Goal: Task Accomplishment & Management: Complete application form

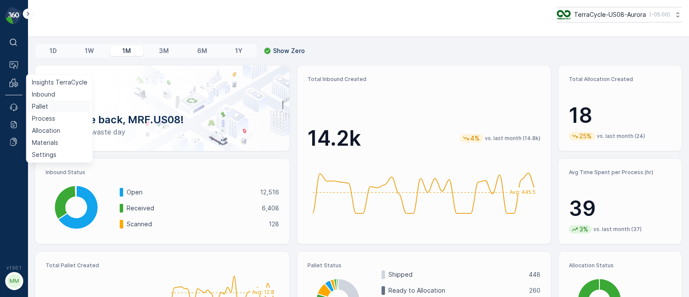
click at [37, 105] on p "Pallet" at bounding box center [40, 106] width 16 height 9
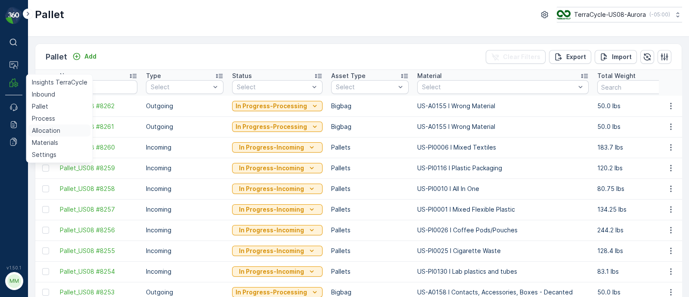
click at [49, 130] on p "Allocation" at bounding box center [46, 130] width 28 height 9
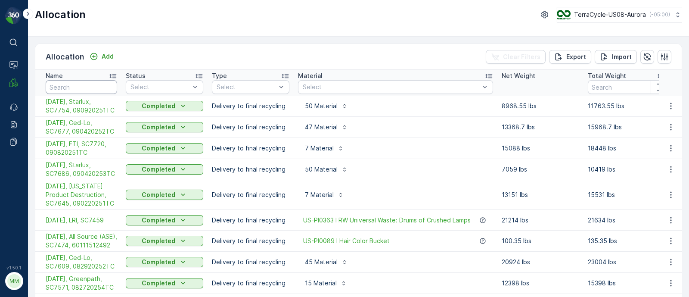
click at [87, 86] on input "text" at bounding box center [81, 87] width 71 height 14
type input "temp"
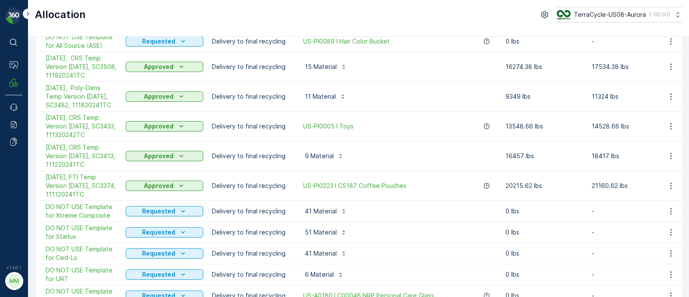
scroll to position [107, 0]
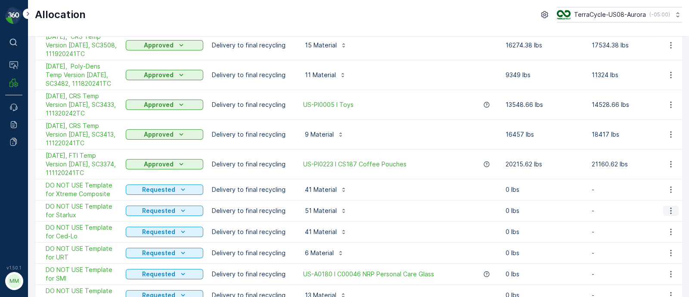
click at [670, 209] on icon "button" at bounding box center [670, 211] width 1 height 6
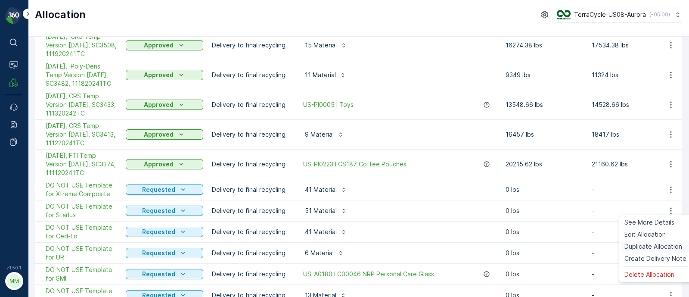
click at [639, 245] on span "Duplicate Allocation" at bounding box center [653, 246] width 58 height 9
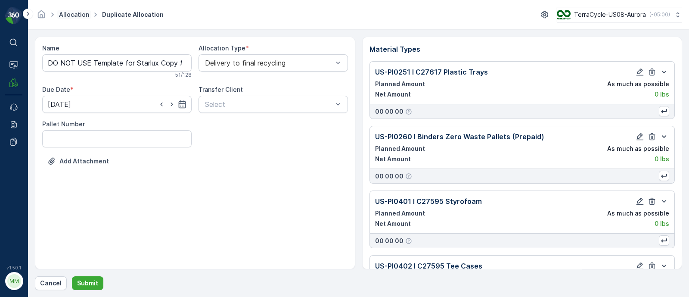
click at [67, 15] on link "Allocation" at bounding box center [74, 14] width 30 height 7
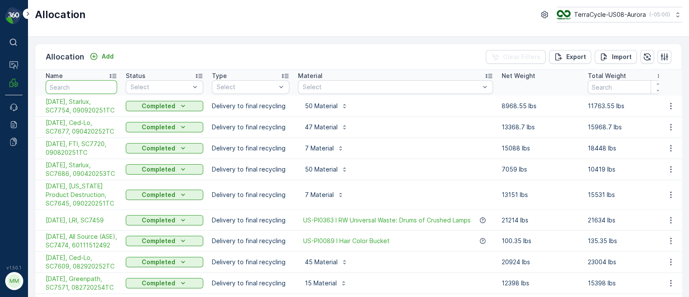
click at [69, 82] on input "text" at bounding box center [81, 87] width 71 height 14
type input "temp"
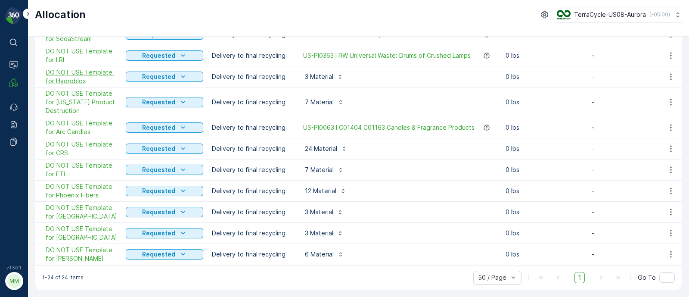
scroll to position [337, 0]
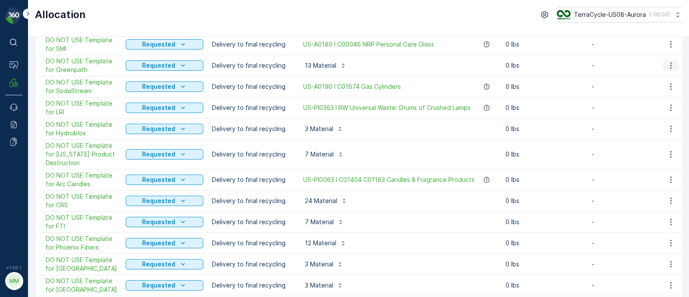
click at [669, 61] on icon "button" at bounding box center [671, 65] width 9 height 9
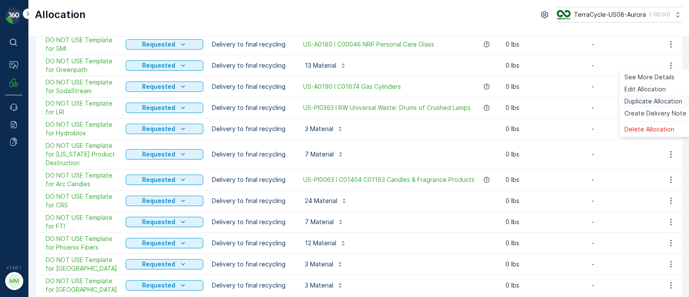
click at [631, 102] on span "Duplicate Allocation" at bounding box center [653, 101] width 58 height 9
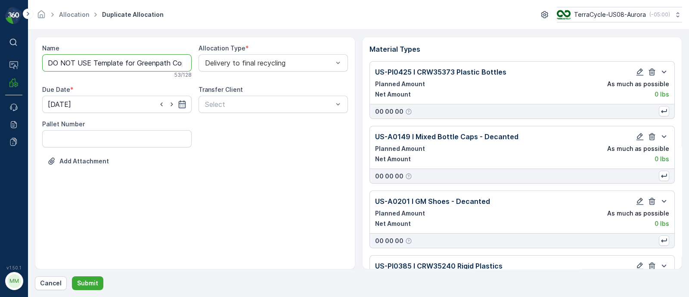
click at [136, 63] on input "DO NOT USE Template for Greenpath Copy #1757529110346" at bounding box center [116, 62] width 149 height 17
drag, startPoint x: 135, startPoint y: 62, endPoint x: 37, endPoint y: 61, distance: 98.2
click at [37, 61] on div "Name DO NOT USE Template for Greenpath Copy #1757529110346 53 / 128 Allocation …" at bounding box center [195, 153] width 320 height 233
drag, startPoint x: 169, startPoint y: 61, endPoint x: 380, endPoint y: 77, distance: 212.0
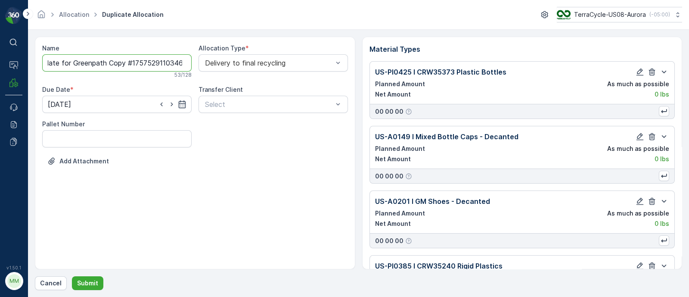
click at [380, 77] on div "Name DO NOT USE Template for Greenpath Copy #1757529110346 53 / 128 Allocation …" at bounding box center [358, 153] width 647 height 233
paste input "SC7766 / Aurora / 091020255TC"
drag, startPoint x: 136, startPoint y: 63, endPoint x: 101, endPoint y: 66, distance: 35.0
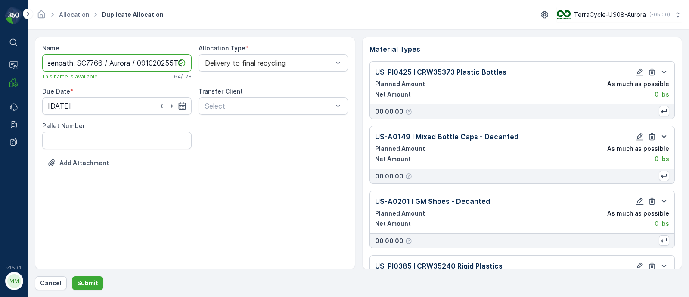
click at [101, 66] on input "DO NOT USE Template for Greenpath, SC7766 / Aurora / 091020255TC" at bounding box center [116, 62] width 149 height 17
drag, startPoint x: 71, startPoint y: 62, endPoint x: 0, endPoint y: 67, distance: 70.8
click at [0, 67] on div "⌘B Operations MRF Events Reports Documents v 1.50.1 MM MRF.US08 Allocation Dupl…" at bounding box center [344, 148] width 689 height 297
type input "09/11/25, Greenpath, SC7766, 091020255TC"
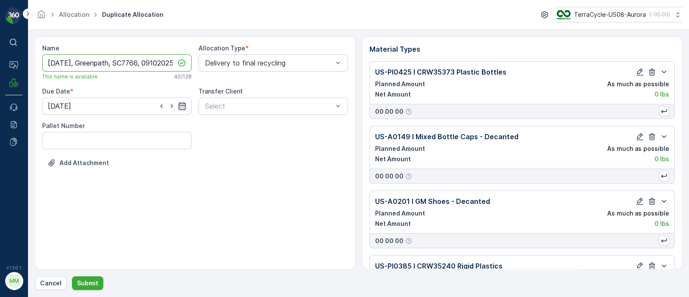
click at [183, 103] on icon "button" at bounding box center [182, 106] width 9 height 9
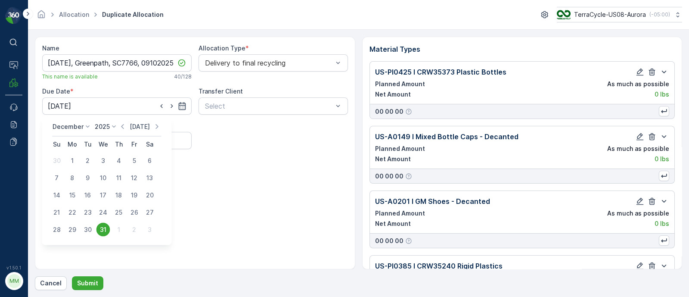
click at [136, 128] on p "Today" at bounding box center [140, 126] width 20 height 9
click at [114, 174] on div "11" at bounding box center [119, 178] width 14 height 14
type input "11.09.2025"
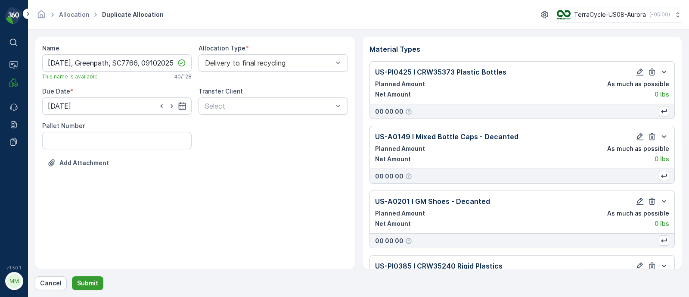
click at [88, 285] on p "Submit" at bounding box center [87, 283] width 21 height 9
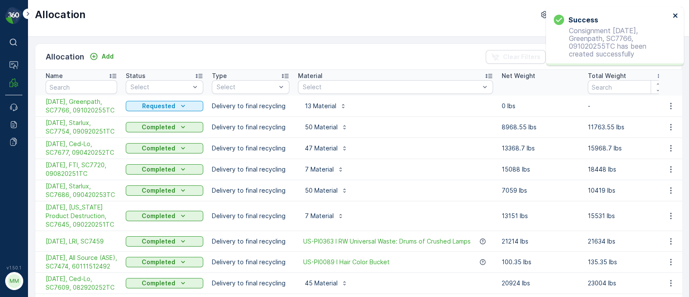
drag, startPoint x: 673, startPoint y: 17, endPoint x: 682, endPoint y: 14, distance: 9.5
click at [673, 17] on icon "close" at bounding box center [675, 15] width 4 height 4
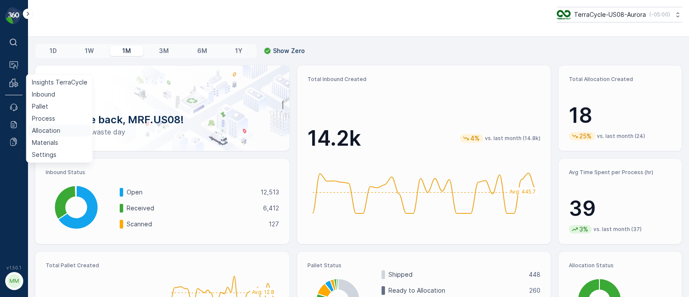
click at [47, 133] on p "Allocation" at bounding box center [46, 130] width 28 height 9
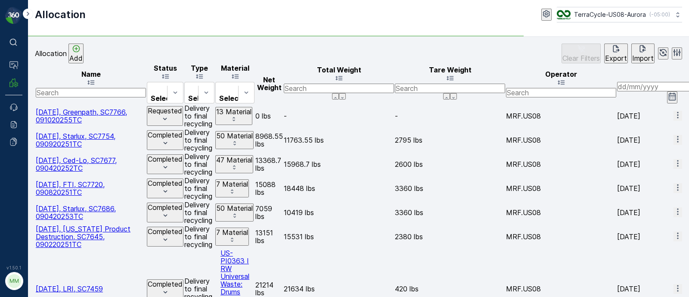
click at [83, 88] on input "text" at bounding box center [91, 92] width 110 height 9
paste input "SC6754"
type input "SC6754"
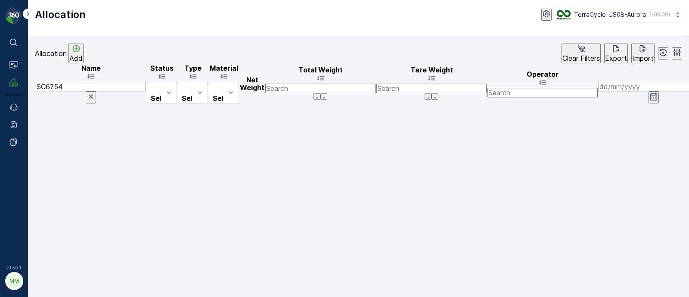
click at [72, 87] on input "SC6754" at bounding box center [91, 86] width 110 height 9
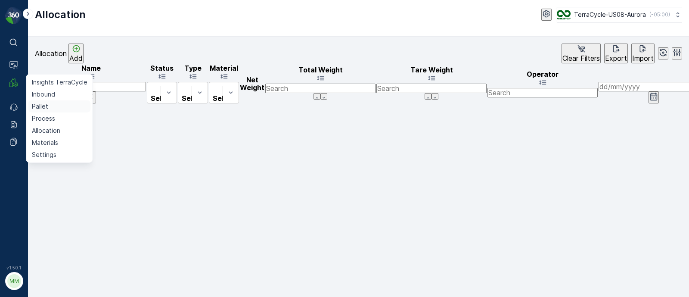
drag, startPoint x: 43, startPoint y: 104, endPoint x: 47, endPoint y: 101, distance: 5.5
click at [43, 104] on p "Pallet" at bounding box center [40, 106] width 16 height 9
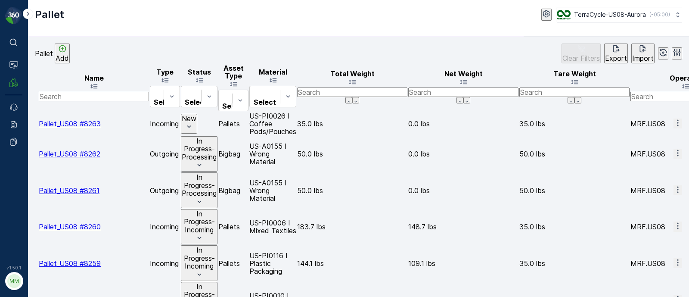
click at [67, 92] on input "text" at bounding box center [94, 96] width 110 height 9
paste input "Pallet_US08 #5259"
type input "Pallet_US08 #5259"
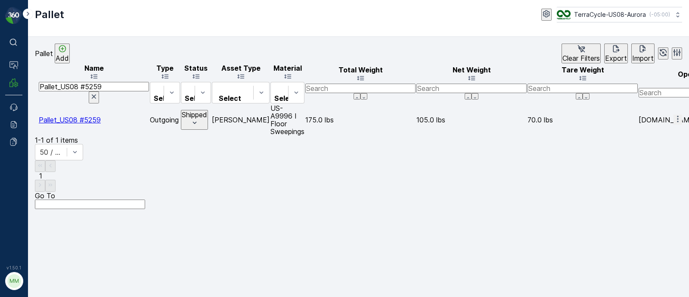
scroll to position [0, 495]
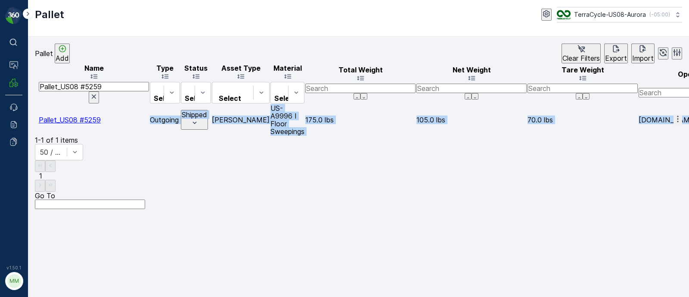
drag, startPoint x: 140, startPoint y: 104, endPoint x: 699, endPoint y: 104, distance: 558.9
click at [688, 104] on html "⌘B Operations MRF Events Reports Documents v 1.50.1 MM MRF.US08 Pallet TerraCyc…" at bounding box center [344, 148] width 689 height 297
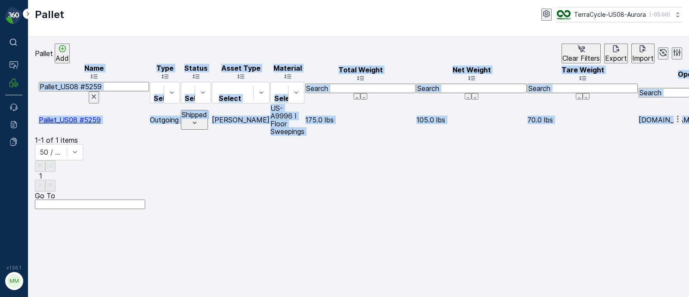
drag, startPoint x: 607, startPoint y: 106, endPoint x: 665, endPoint y: 105, distance: 58.6
click at [547, 118] on div "Name Pallet_US08 #5259 Type Select Status Select Asset Type Select Material Sel…" at bounding box center [358, 99] width 647 height 73
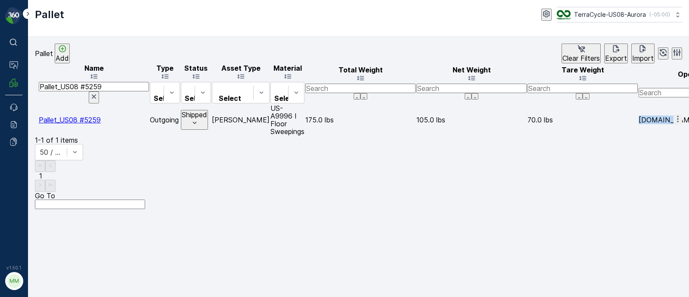
drag, startPoint x: 257, startPoint y: 109, endPoint x: 302, endPoint y: 102, distance: 45.6
click at [639, 104] on td "[DOMAIN_NAME]" at bounding box center [694, 119] width 110 height 31
click at [639, 116] on p "[DOMAIN_NAME]" at bounding box center [694, 120] width 110 height 8
drag, startPoint x: 254, startPoint y: 105, endPoint x: 295, endPoint y: 102, distance: 41.0
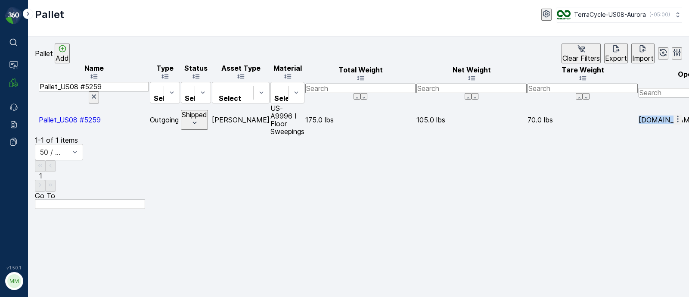
click at [639, 116] on p "[DOMAIN_NAME]" at bounding box center [694, 120] width 110 height 8
drag, startPoint x: 254, startPoint y: 107, endPoint x: 304, endPoint y: 104, distance: 50.5
click at [639, 116] on p "[DOMAIN_NAME]" at bounding box center [694, 120] width 110 height 8
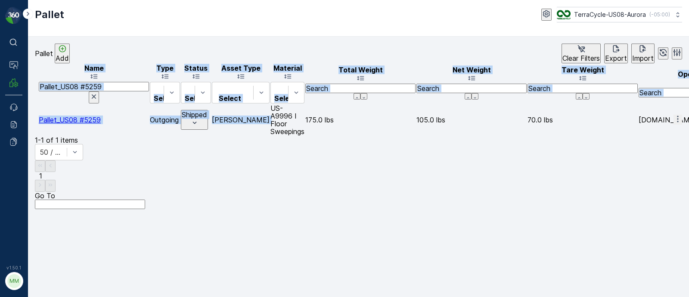
drag, startPoint x: 401, startPoint y: 104, endPoint x: 697, endPoint y: 118, distance: 295.7
click at [688, 118] on html "⌘B Operations MRF Events Reports Documents v 1.50.1 MM MRF.US08 Pallet TerraCyc…" at bounding box center [344, 148] width 689 height 297
click at [572, 128] on div "Name Pallet_US08 #5259 Type Select Status Select Asset Type Select Material Sel…" at bounding box center [358, 99] width 647 height 73
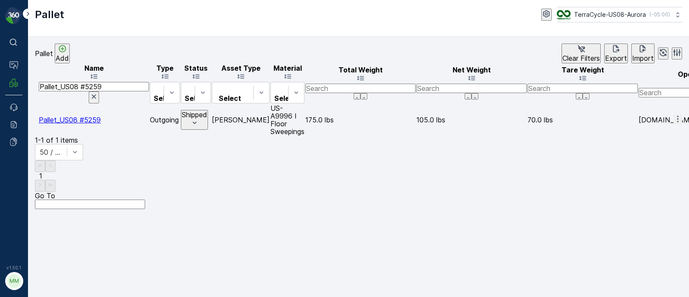
scroll to position [0, 908]
drag, startPoint x: 467, startPoint y: 109, endPoint x: 695, endPoint y: 106, distance: 227.8
click at [688, 106] on html "⌘B Operations MRF Events Reports Documents v 1.50.1 MM MRF.US08 Pallet TerraCyc…" at bounding box center [344, 148] width 689 height 297
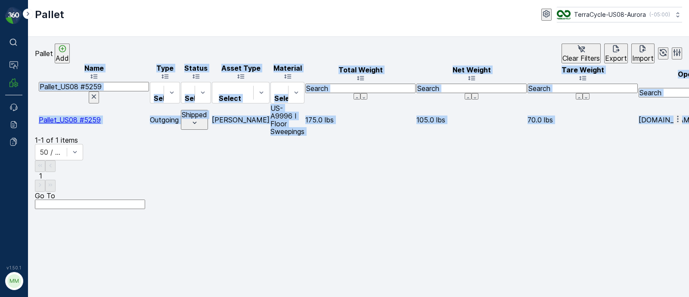
click at [480, 135] on div "Name Pallet_US08 #5259 Type Select Status Select Asset Type Select Material Sel…" at bounding box center [358, 99] width 647 height 73
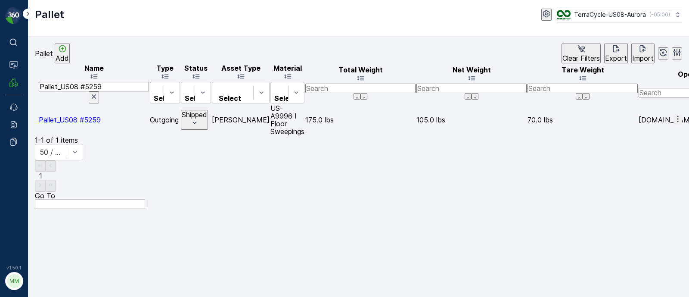
drag, startPoint x: 481, startPoint y: 103, endPoint x: 635, endPoint y: 116, distance: 155.1
drag, startPoint x: 570, startPoint y: 120, endPoint x: 406, endPoint y: 124, distance: 165.0
click at [569, 120] on div "Name Pallet_US08 #5259 Type Select Status Select Asset Type Select Material Sel…" at bounding box center [358, 99] width 647 height 73
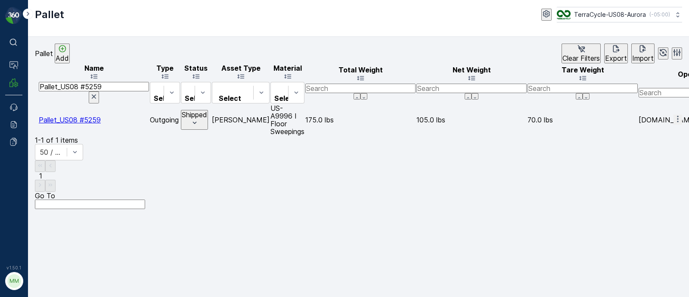
click at [92, 115] on span "Pallet_US08 #5259" at bounding box center [70, 119] width 62 height 9
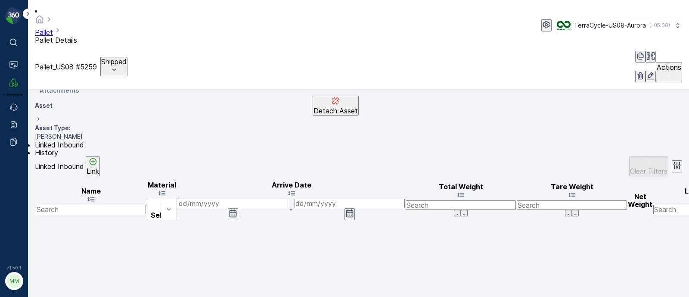
scroll to position [323, 0]
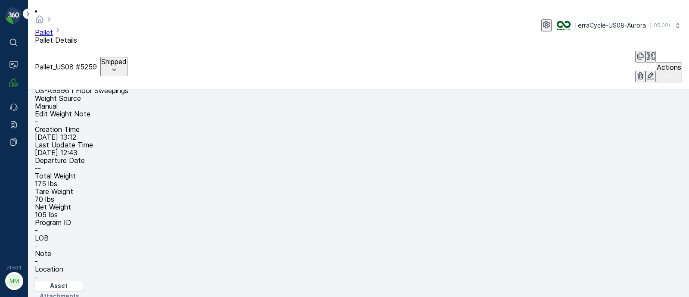
scroll to position [53, 0]
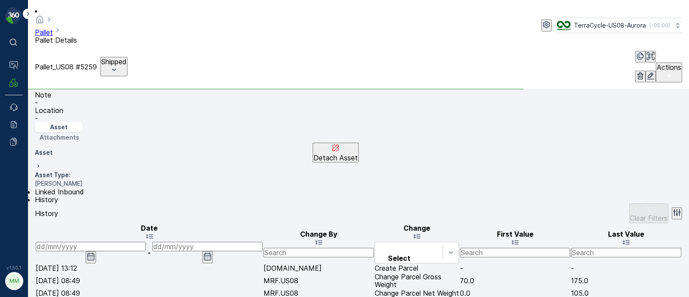
scroll to position [194, 0]
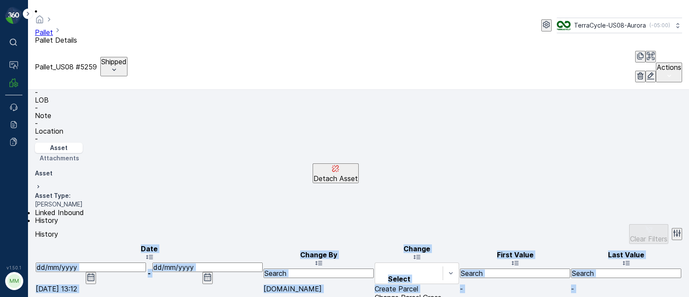
drag, startPoint x: 317, startPoint y: 146, endPoint x: 789, endPoint y: 153, distance: 471.5
click at [688, 153] on html "⌘B Operations MRF Events Reports Documents v 1.50.1 MM MRF.US08 Pallet Pallet D…" at bounding box center [344, 148] width 689 height 297
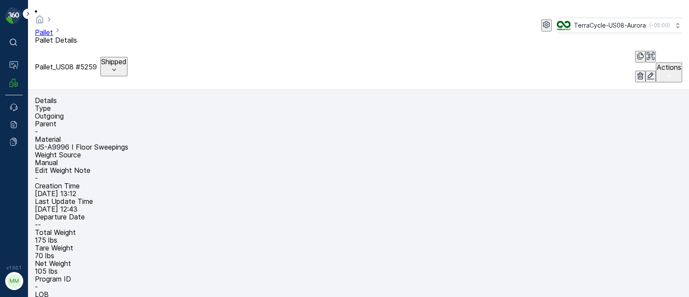
scroll to position [0, 0]
click at [53, 28] on link "Pallet" at bounding box center [44, 32] width 18 height 9
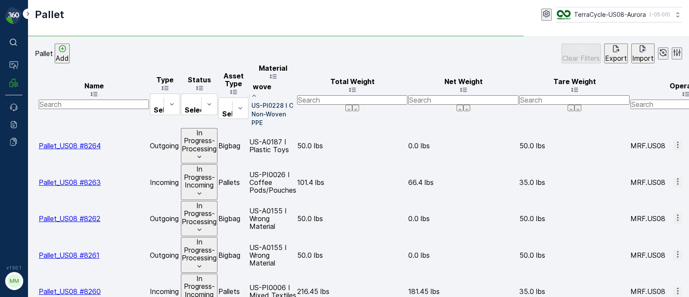
type input "woven"
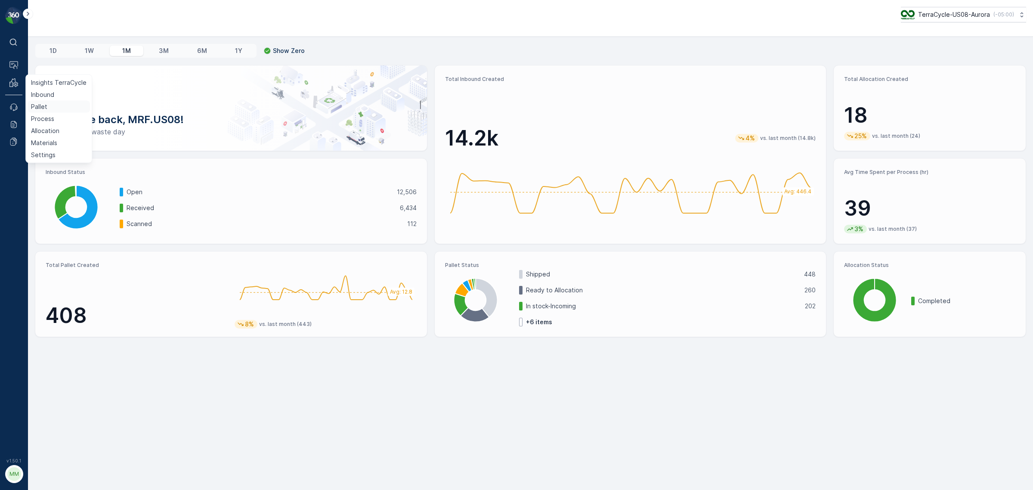
click at [45, 110] on p "Pallet" at bounding box center [39, 106] width 16 height 9
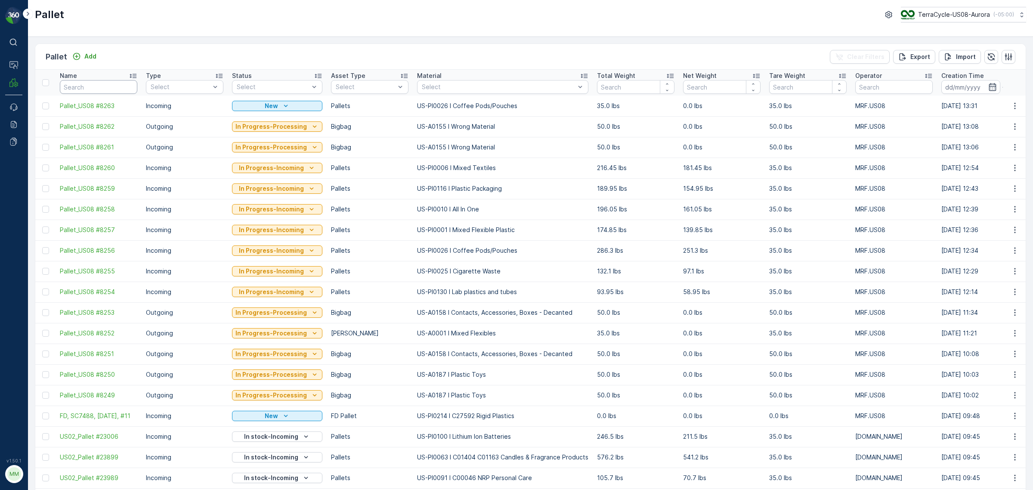
click at [84, 86] on input "text" at bounding box center [99, 87] width 78 height 14
paste input "#29521"
type input "#29521"
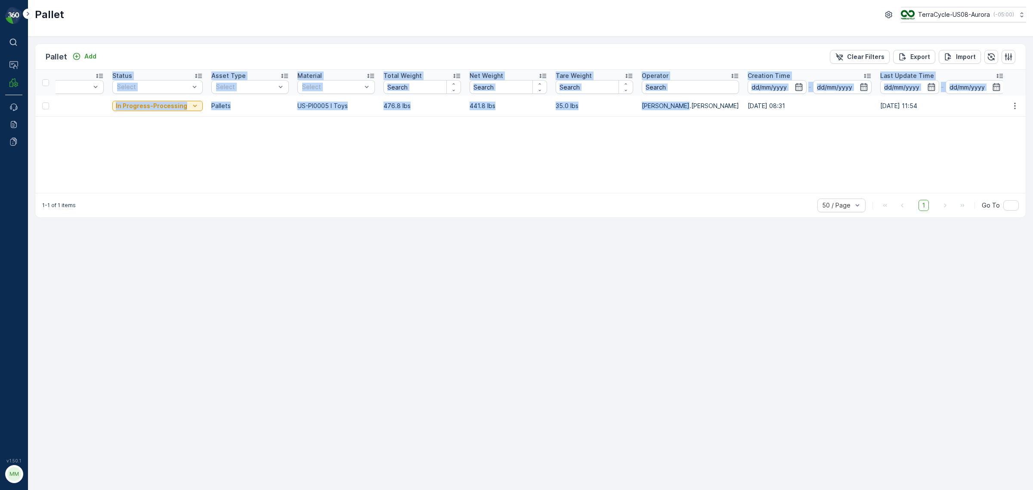
scroll to position [0, 358]
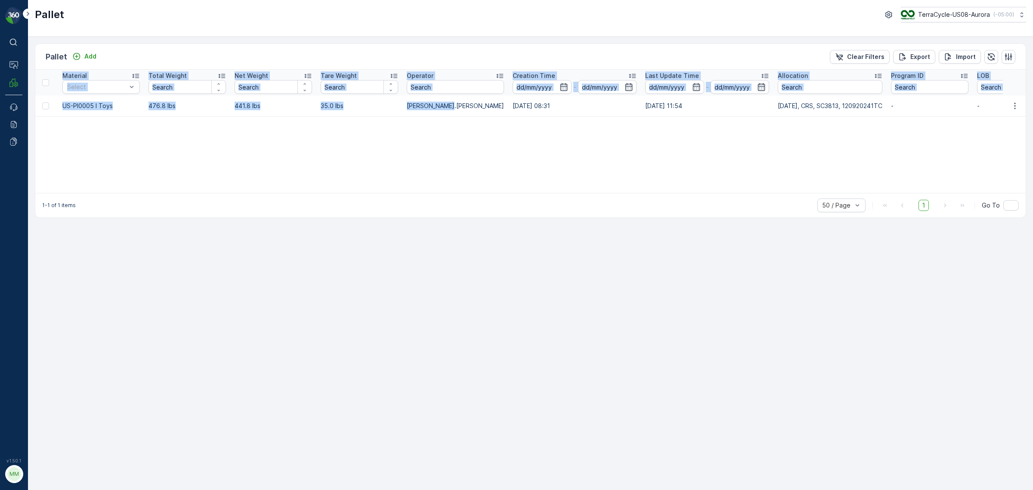
drag, startPoint x: 834, startPoint y: 106, endPoint x: 1032, endPoint y: 121, distance: 198.6
click at [1032, 121] on div "Pallet Add Clear Filters Export Import Name #29521 Type Select Status Select As…" at bounding box center [530, 263] width 1005 height 453
click at [850, 126] on div "Name #29521 Type Select Status Select Asset Type Select Material Select Total W…" at bounding box center [530, 131] width 991 height 123
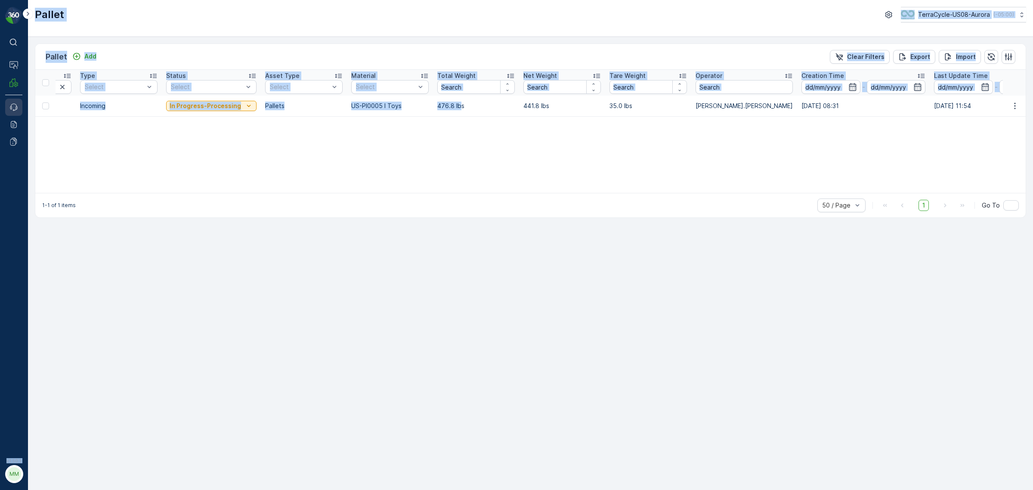
scroll to position [0, 0]
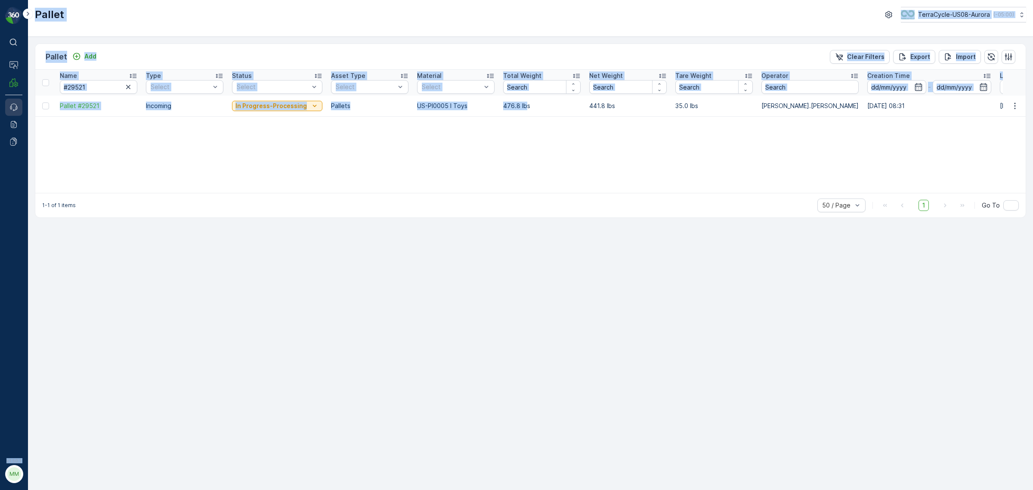
drag, startPoint x: 166, startPoint y: 105, endPoint x: 6, endPoint y: 100, distance: 160.7
click at [6, 100] on div "⌘B Operations MRF Events Reports Documents v 1.50.1 MM MRF.US08 Pallet TerraCyc…" at bounding box center [516, 245] width 1033 height 490
click at [147, 143] on div "Name #29521 Type Select Status Select Asset Type Select Material Select Total W…" at bounding box center [530, 131] width 991 height 123
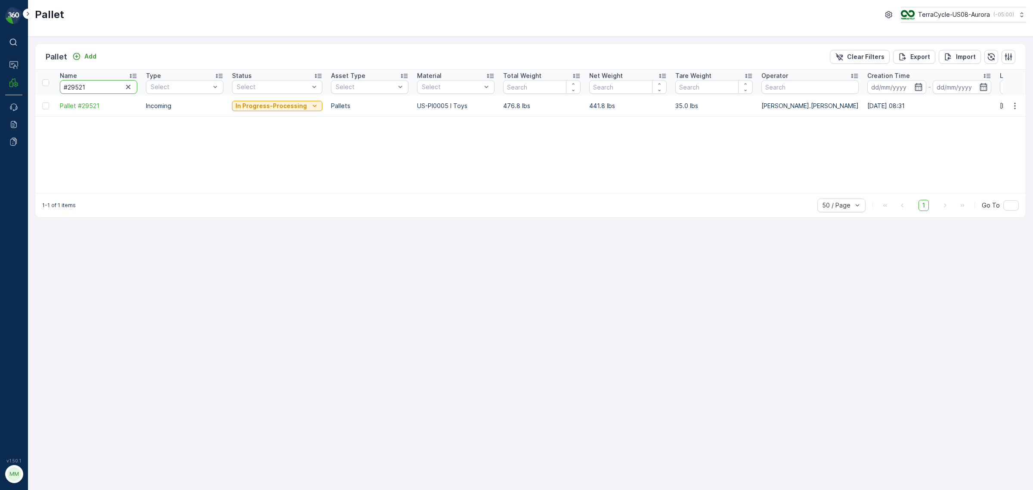
drag, startPoint x: 106, startPoint y: 89, endPoint x: 38, endPoint y: 87, distance: 68.5
click at [38, 87] on tr "Name #29521 Type Select Status Select Asset Type Select Material Select Total W…" at bounding box center [822, 83] width 1574 height 26
paste input "Pallet_US08 #5259"
type input "Pallet_US08 #5259"
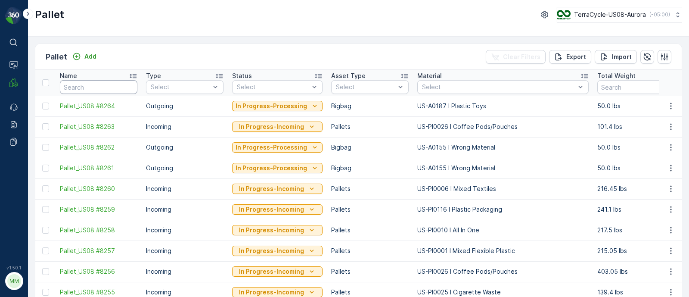
click at [95, 88] on input "text" at bounding box center [99, 87] width 78 height 14
click at [90, 59] on p "Add" at bounding box center [90, 56] width 12 height 9
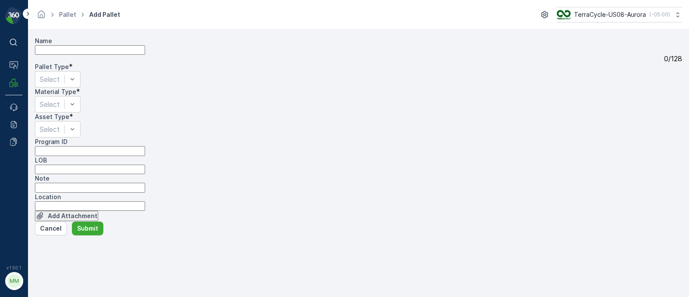
click at [63, 55] on input "Name" at bounding box center [90, 49] width 110 height 9
paste input "SC0015"
type input "FD, SC0015, [DATE], #1"
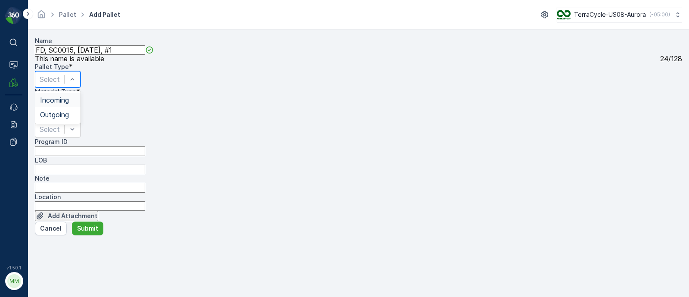
click at [66, 104] on span "Incoming" at bounding box center [54, 100] width 29 height 9
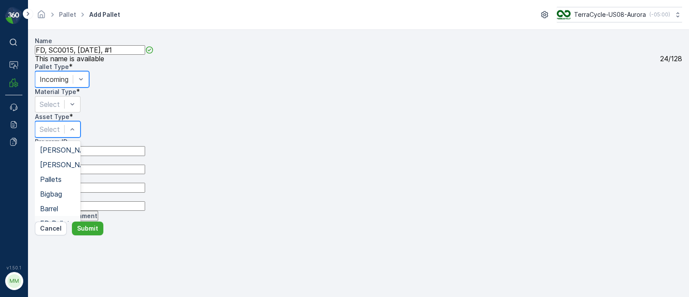
click at [63, 227] on span "FD Pallet" at bounding box center [55, 223] width 30 height 9
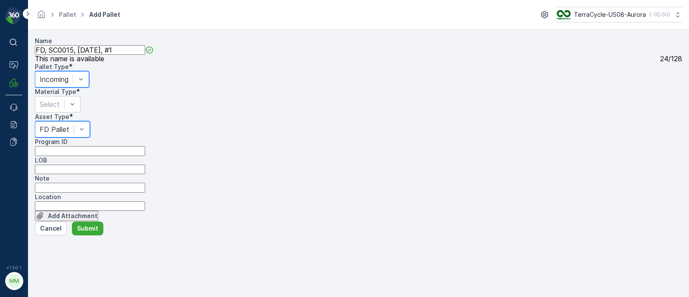
click at [75, 155] on ID "Program ID" at bounding box center [90, 150] width 110 height 9
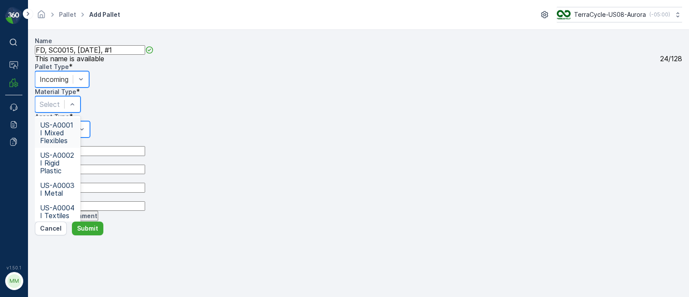
click at [93, 192] on input "Note" at bounding box center [90, 187] width 110 height 9
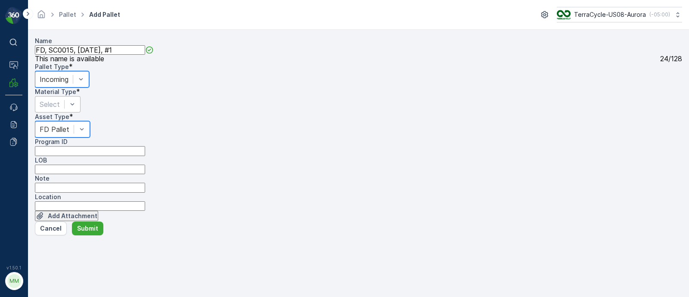
click at [39, 172] on div "Name FD, SC0015, [DATE], #1 This name is available 24 / 128 Pallet Type * optio…" at bounding box center [358, 129] width 647 height 185
click at [61, 155] on ID "Program ID" at bounding box center [90, 150] width 110 height 9
click at [75, 155] on ID "Program ID" at bounding box center [90, 150] width 110 height 9
click at [145, 174] on input "LOB" at bounding box center [90, 168] width 110 height 9
type input "MAT"
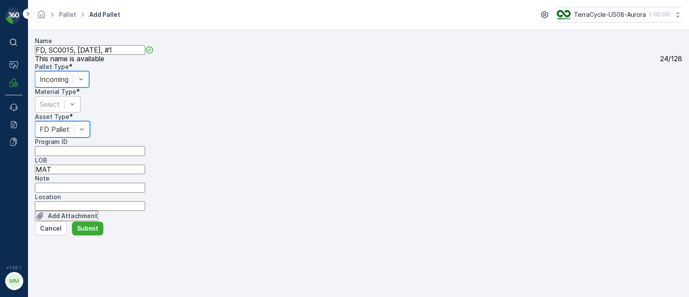
click at [102, 155] on ID "Program ID" at bounding box center [90, 150] width 110 height 9
paste ID "CS232"
type ID "CS232"
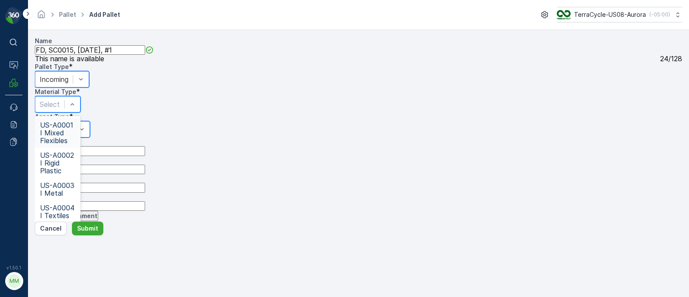
type input "US-PI0099 I C Packaging"
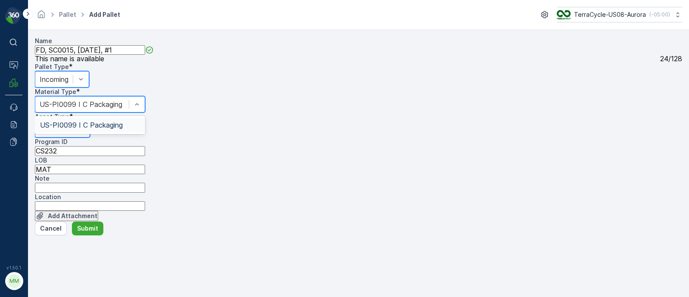
click at [123, 122] on span "US-PI0099 I C Packaging" at bounding box center [81, 125] width 83 height 9
drag, startPoint x: 47, startPoint y: 62, endPoint x: 144, endPoint y: 59, distance: 96.5
click at [144, 55] on input "FD, SC0015, [DATE], #1" at bounding box center [90, 49] width 110 height 9
click at [141, 55] on input "FD, SC0015, [DATE], #1" at bounding box center [90, 49] width 110 height 9
drag, startPoint x: 132, startPoint y: 62, endPoint x: 40, endPoint y: 65, distance: 92.6
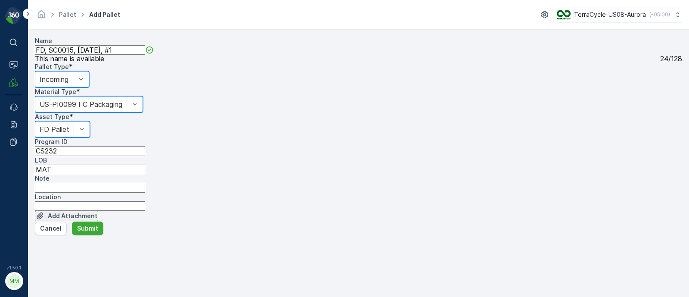
click at [40, 65] on div "Name FD, SC0015, [DATE], #1 This name is available 24 / 128 Pallet Type * optio…" at bounding box center [358, 129] width 647 height 185
click at [97, 235] on button "Submit" at bounding box center [87, 228] width 31 height 14
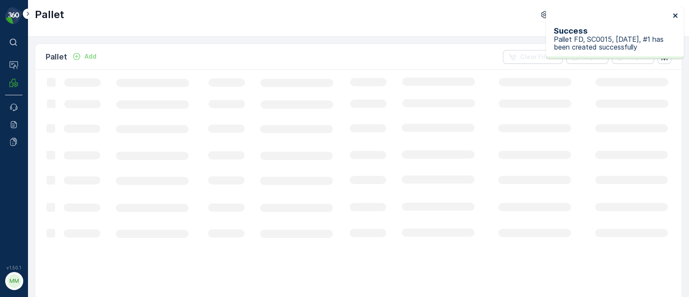
click at [676, 16] on icon "close" at bounding box center [675, 15] width 4 height 4
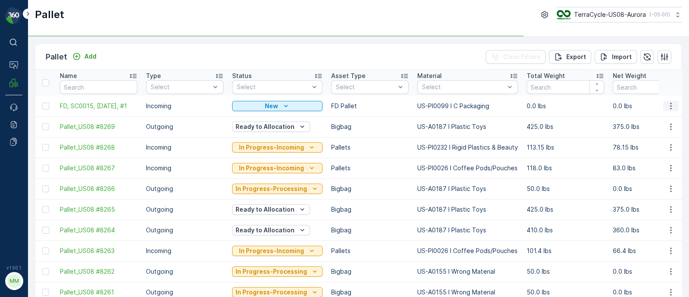
click at [667, 107] on icon "button" at bounding box center [671, 106] width 9 height 9
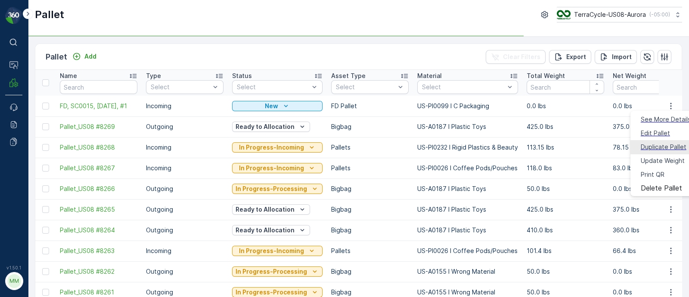
click at [648, 143] on span "Duplicate Pallet" at bounding box center [664, 147] width 46 height 9
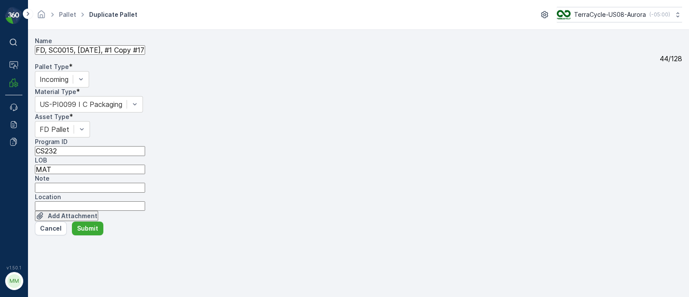
scroll to position [0, 26]
drag, startPoint x: 127, startPoint y: 61, endPoint x: 355, endPoint y: 78, distance: 228.8
click at [355, 78] on div "Name FD, SC0015, [DATE], #1 Copy #1757536430279 44 / 128 Pallet Type * Incoming…" at bounding box center [358, 129] width 647 height 185
type input "FD, SC0015, [DATE], #2"
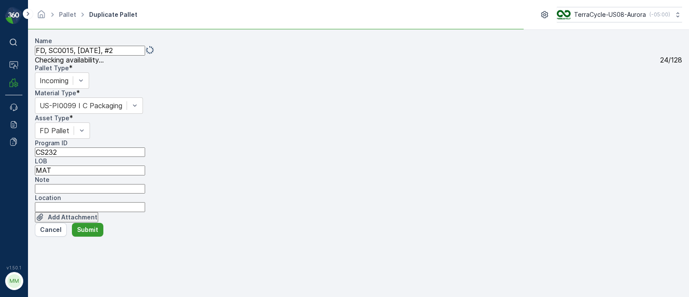
click at [86, 234] on p "Submit" at bounding box center [87, 229] width 21 height 9
